Goal: Transaction & Acquisition: Purchase product/service

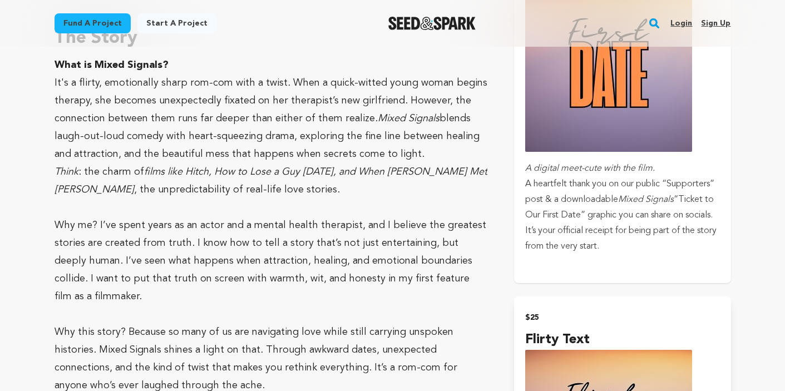
scroll to position [814, 0]
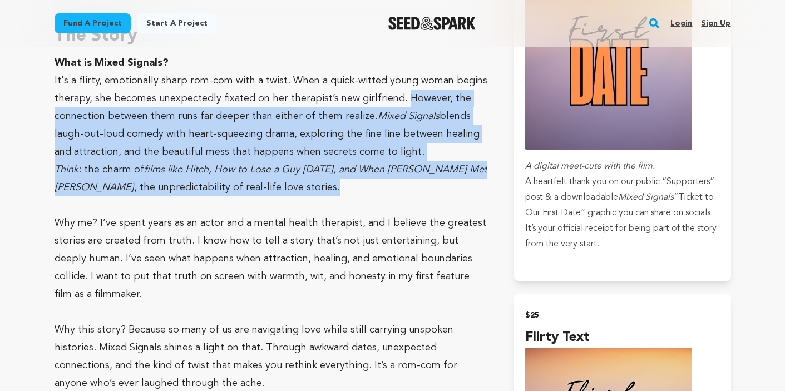
drag, startPoint x: 398, startPoint y: 97, endPoint x: 409, endPoint y: 189, distance: 92.4
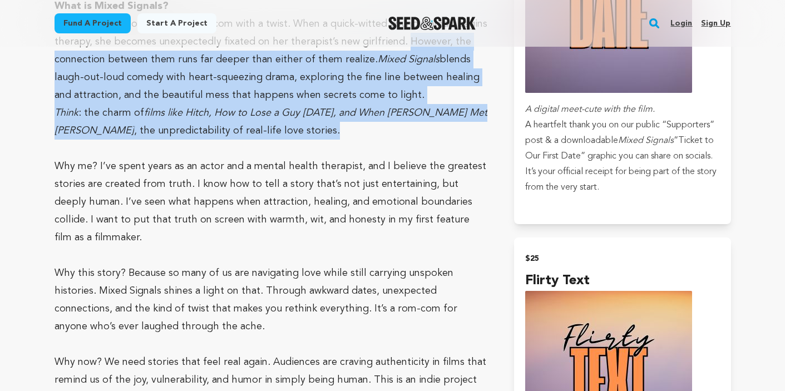
scroll to position [871, 0]
click at [420, 231] on p "Why me? I’ve spent years as an actor and a mental health therapist, and I belie…" at bounding box center [271, 201] width 433 height 89
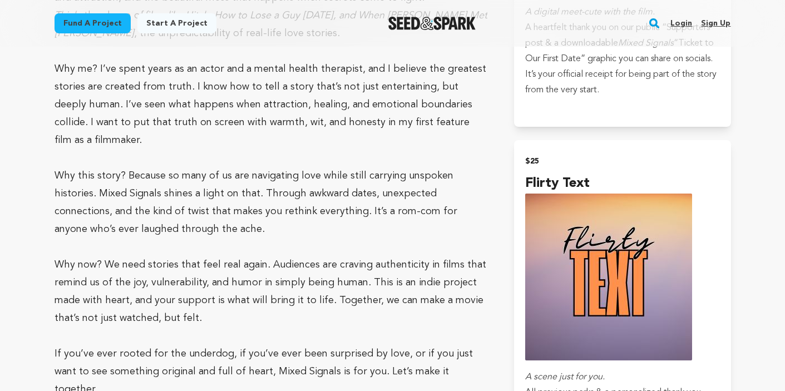
scroll to position [969, 0]
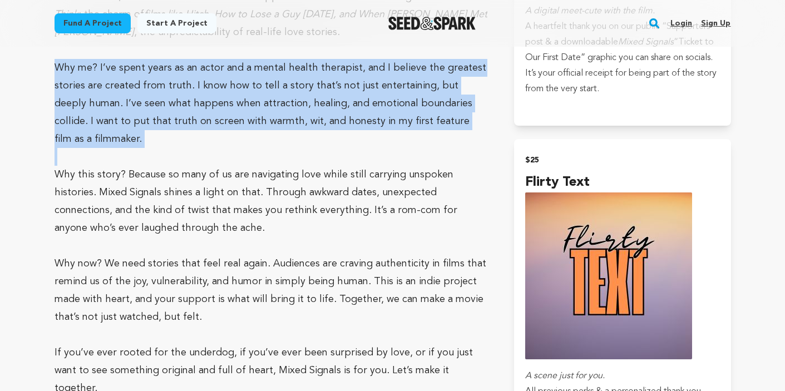
drag, startPoint x: 56, startPoint y: 68, endPoint x: 62, endPoint y: 155, distance: 87.1
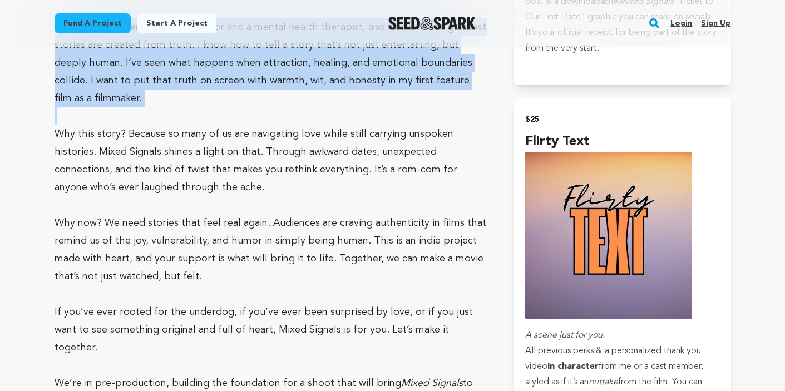
scroll to position [1010, 0]
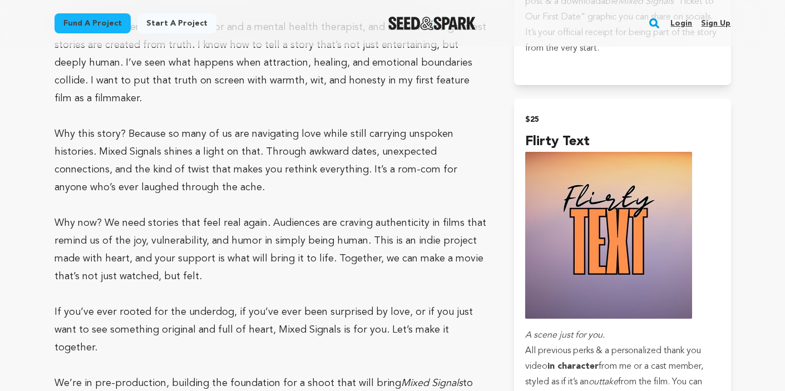
click at [55, 134] on p "Why this story? Because so many of us are navigating love while still carrying …" at bounding box center [271, 160] width 433 height 71
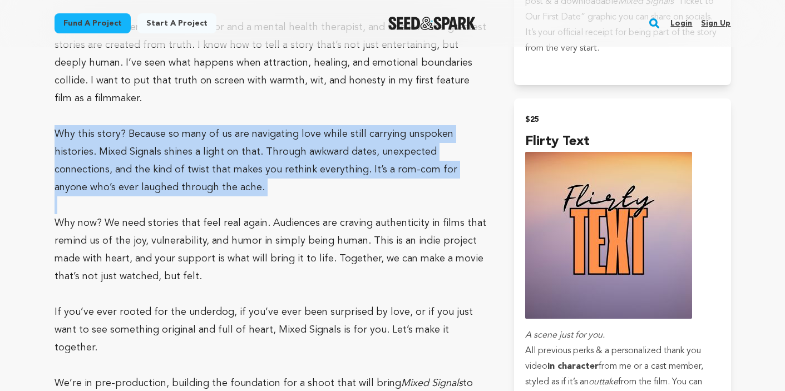
drag, startPoint x: 55, startPoint y: 134, endPoint x: 58, endPoint y: 208, distance: 74.1
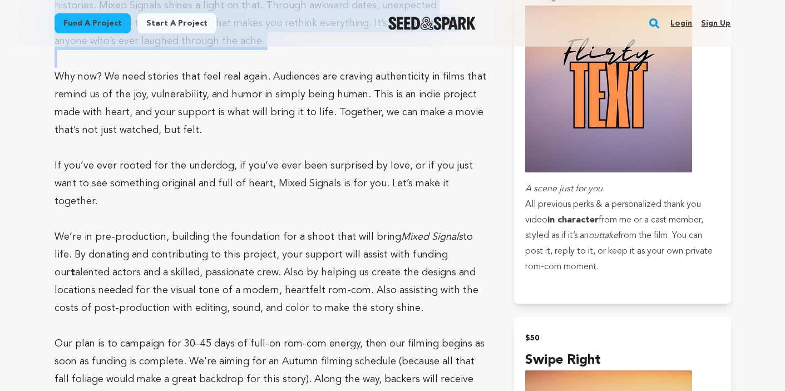
scroll to position [1162, 0]
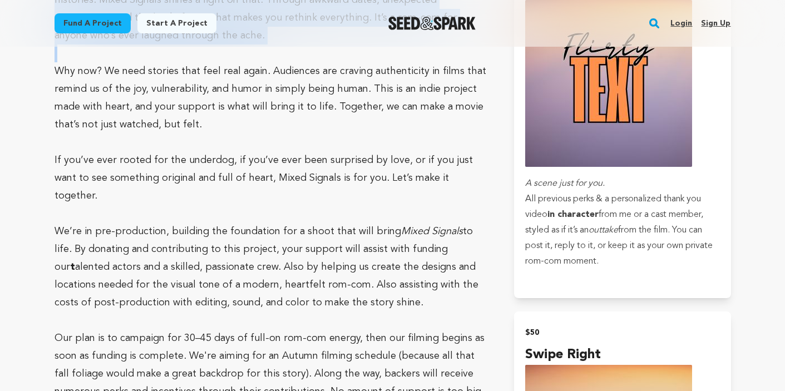
click at [56, 70] on p "Why now? We need stories that feel real again. Audiences are craving authentici…" at bounding box center [271, 97] width 433 height 71
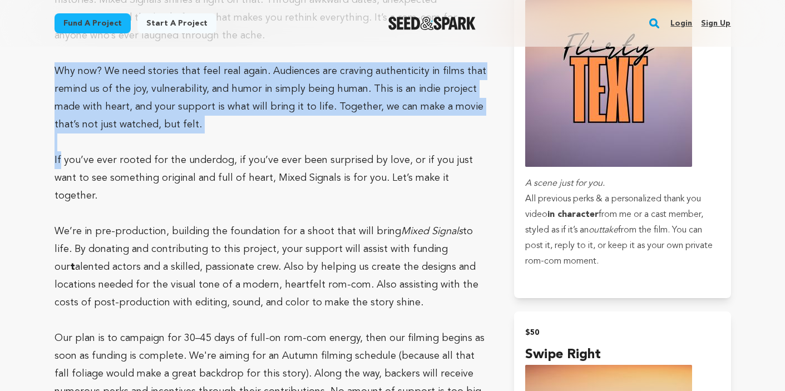
drag, startPoint x: 56, startPoint y: 70, endPoint x: 58, endPoint y: 157, distance: 88.0
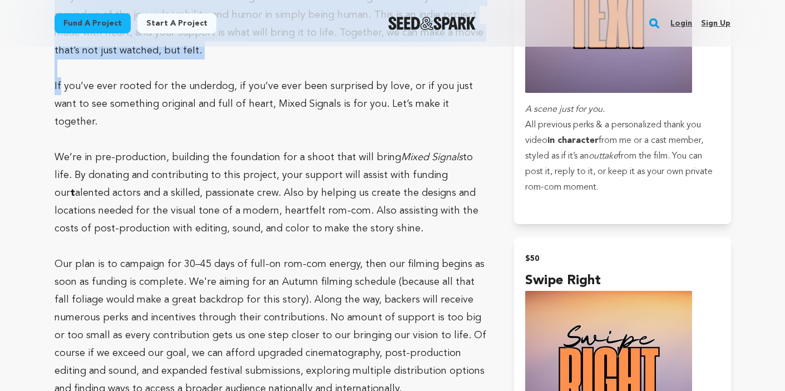
scroll to position [1239, 1]
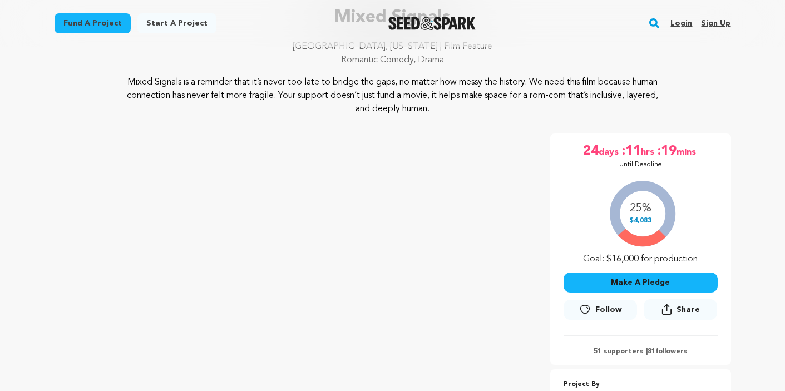
scroll to position [134, 0]
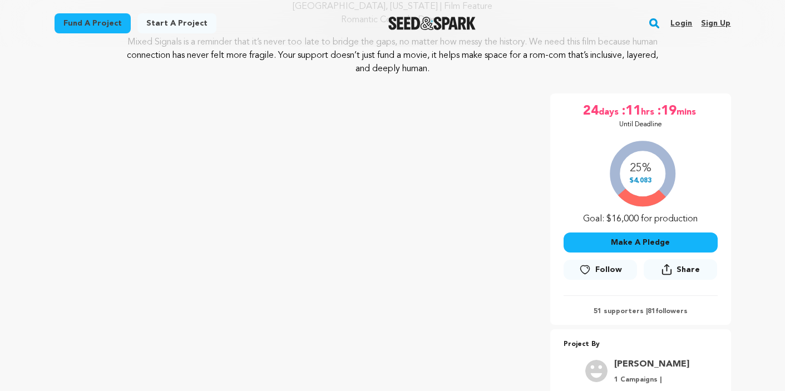
click at [633, 243] on button "Make A Pledge" at bounding box center [641, 243] width 154 height 20
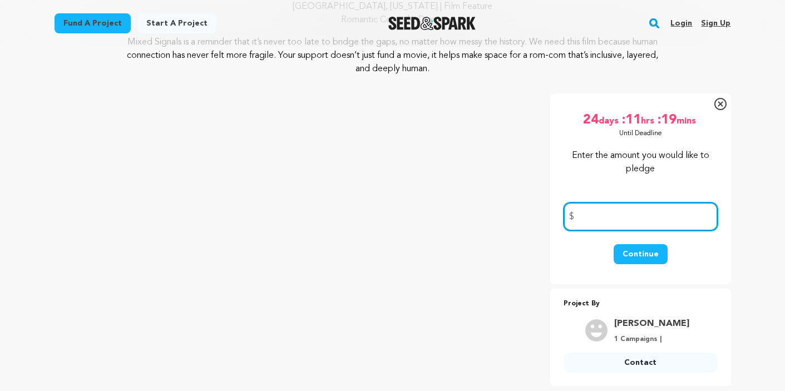
click at [637, 226] on input "number" at bounding box center [641, 217] width 154 height 28
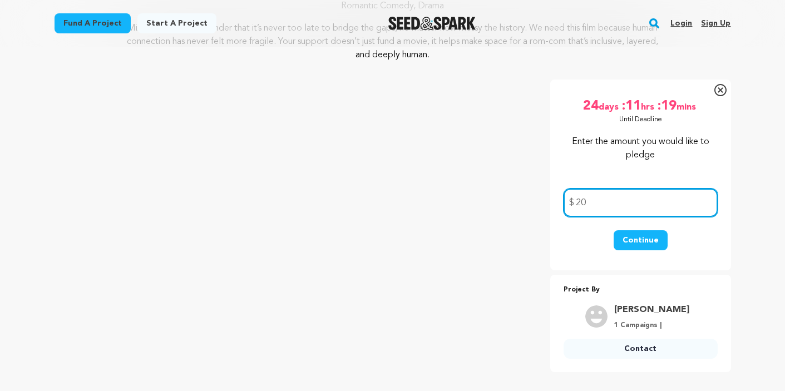
scroll to position [153, 0]
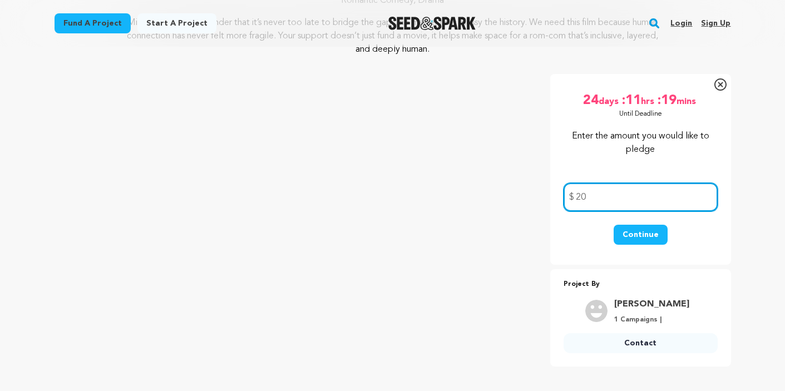
type input "20"
click at [650, 240] on button "Continue" at bounding box center [641, 235] width 54 height 20
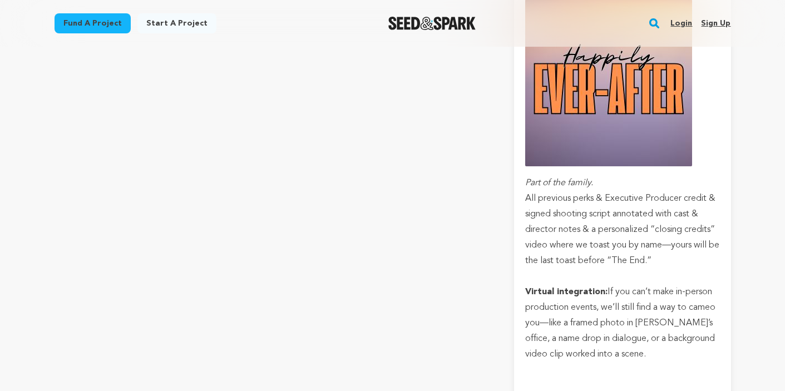
scroll to position [3604, 0]
